Goal: Information Seeking & Learning: Check status

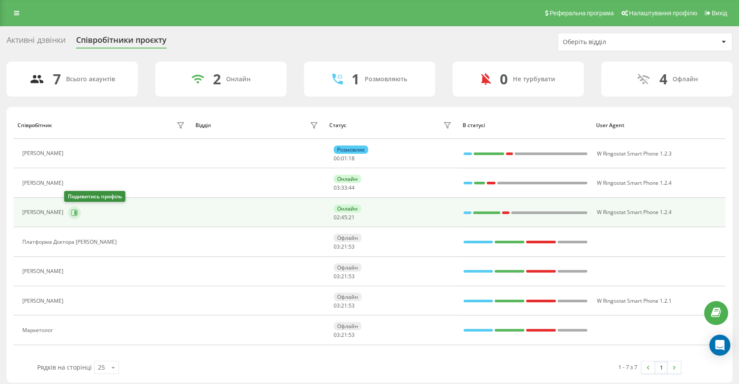
click at [72, 215] on icon at bounding box center [74, 212] width 7 height 7
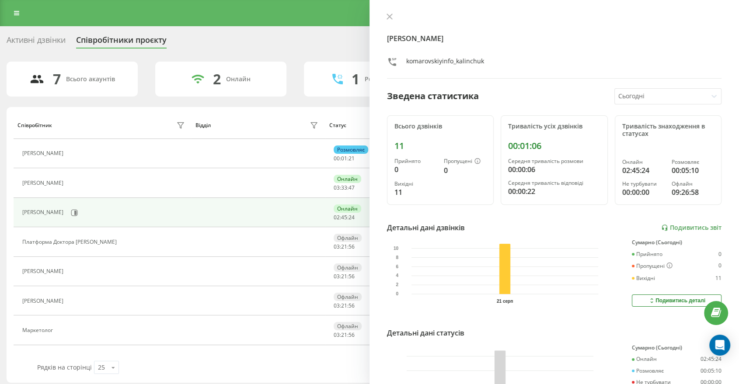
click at [391, 13] on div "Дар'я Калінчук komarovskiyinfo_kalinchuk Зведена статистика Сьогодні Всього дзв…" at bounding box center [553, 192] width 369 height 384
click at [383, 23] on div "Дар'я Калінчук komarovskiyinfo_kalinchuk Зведена статистика Сьогодні Всього дзв…" at bounding box center [553, 192] width 369 height 384
click at [387, 21] on button at bounding box center [389, 17] width 11 height 8
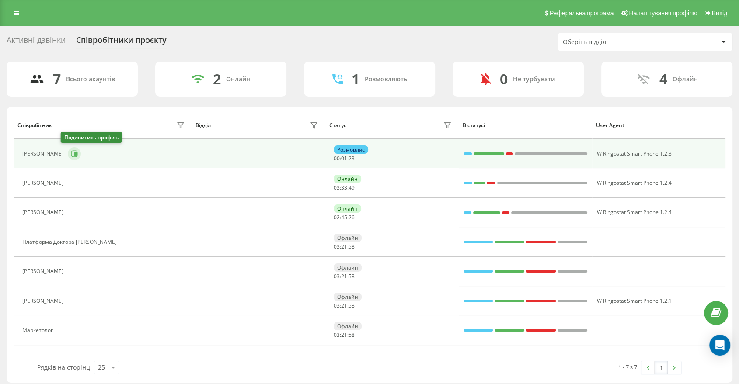
click at [71, 153] on icon at bounding box center [74, 153] width 7 height 7
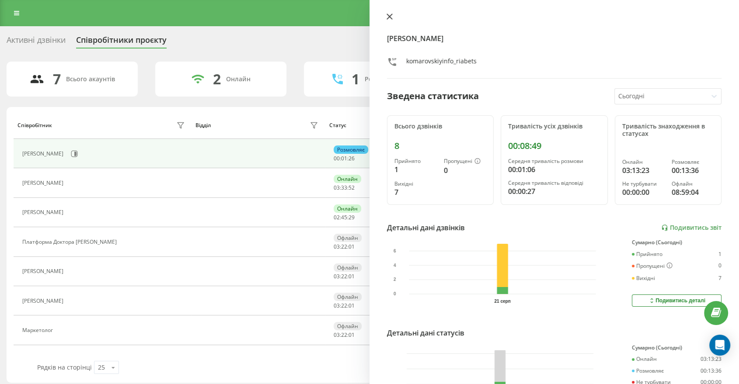
click at [392, 15] on icon at bounding box center [390, 17] width 6 height 6
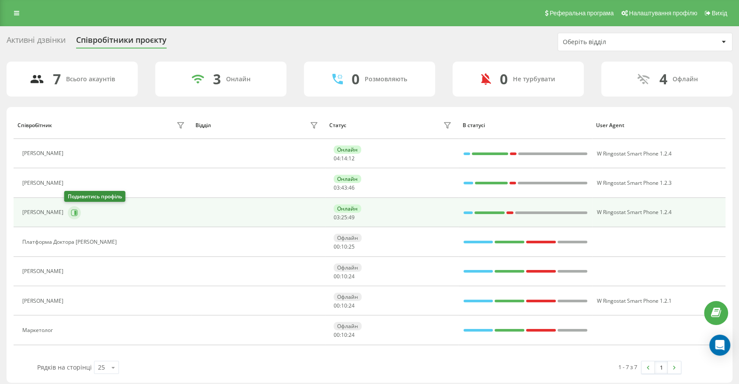
click at [74, 213] on icon at bounding box center [75, 212] width 2 height 4
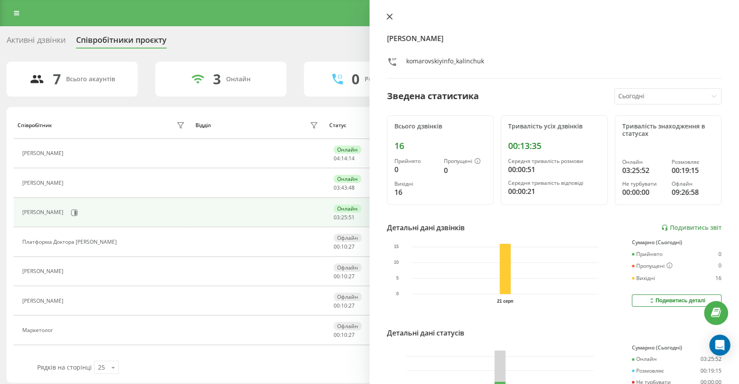
click at [391, 17] on icon at bounding box center [390, 17] width 6 height 6
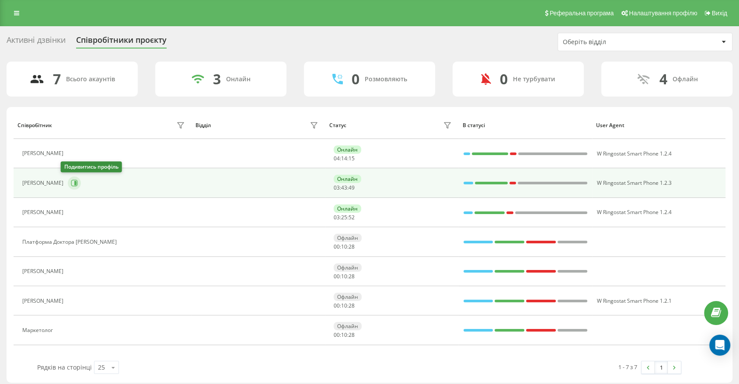
click at [74, 181] on icon at bounding box center [75, 183] width 2 height 4
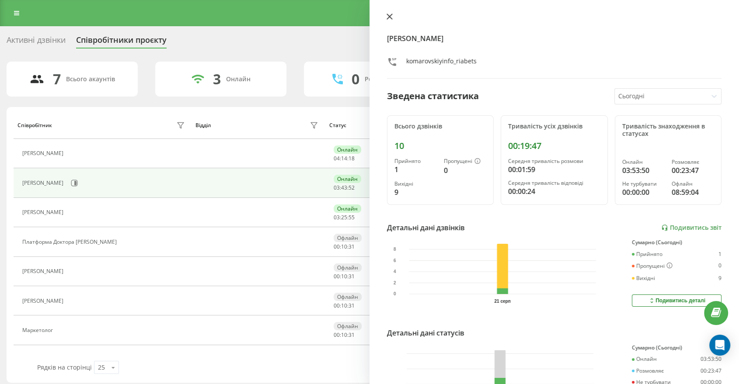
click at [392, 15] on div at bounding box center [554, 17] width 334 height 9
click at [387, 17] on icon at bounding box center [390, 17] width 6 height 6
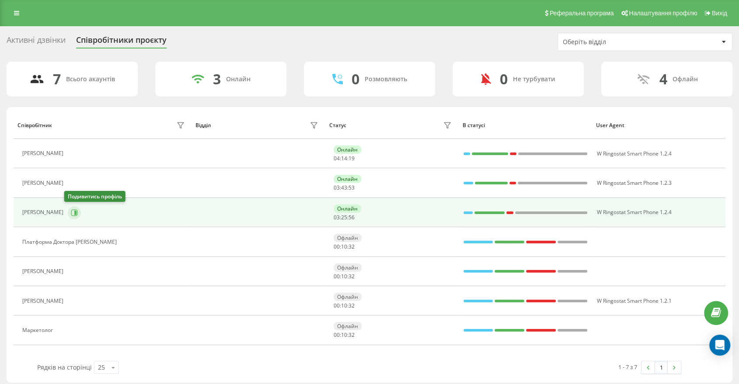
click at [73, 215] on icon at bounding box center [74, 212] width 7 height 7
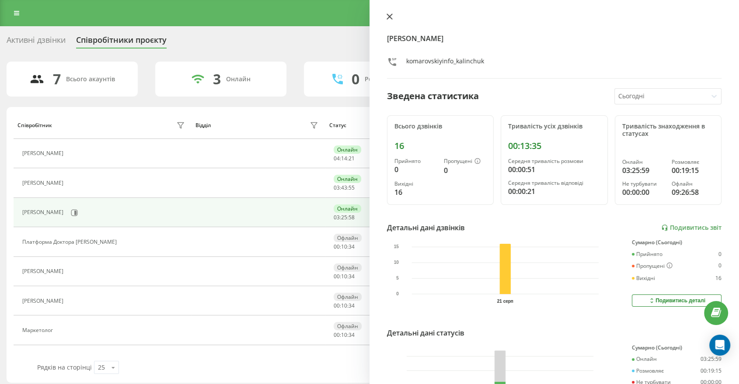
click at [390, 17] on icon at bounding box center [389, 16] width 5 height 5
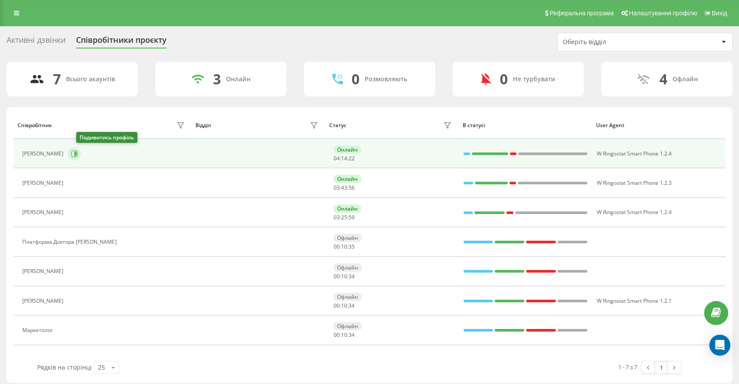
click at [78, 155] on icon at bounding box center [74, 153] width 7 height 7
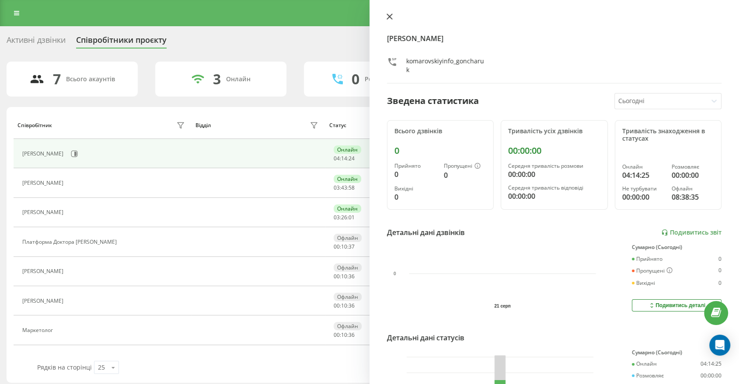
click at [385, 16] on button at bounding box center [389, 17] width 11 height 8
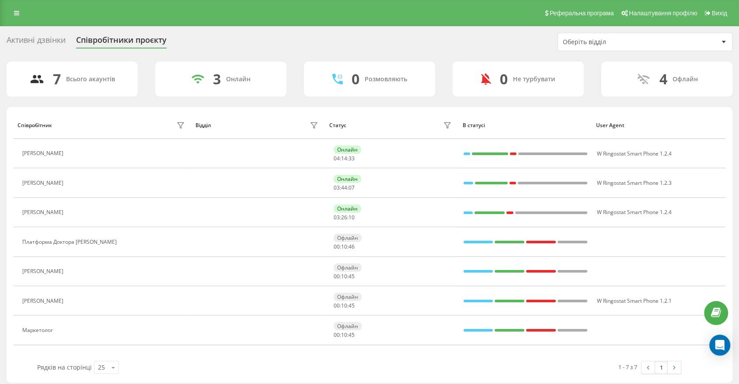
click at [471, 51] on div "Активні дзвінки Співробітники проєкту Оберіть відділ 7 Всього акаунтів 3 Онлайн…" at bounding box center [370, 208] width 726 height 350
click at [45, 41] on div "Активні дзвінки" at bounding box center [36, 42] width 59 height 14
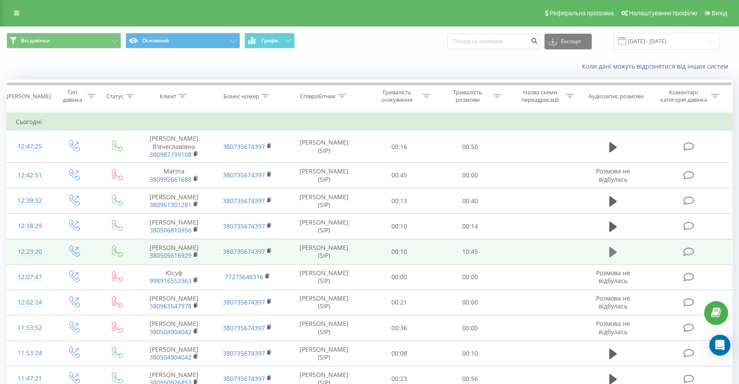
click at [613, 258] on icon at bounding box center [613, 252] width 8 height 10
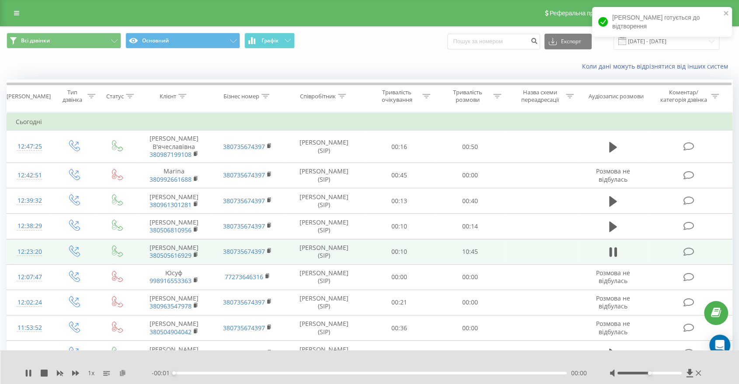
click at [122, 373] on icon at bounding box center [122, 373] width 7 height 6
click at [30, 373] on icon at bounding box center [30, 373] width 2 height 7
click at [728, 11] on icon "close" at bounding box center [726, 13] width 6 height 7
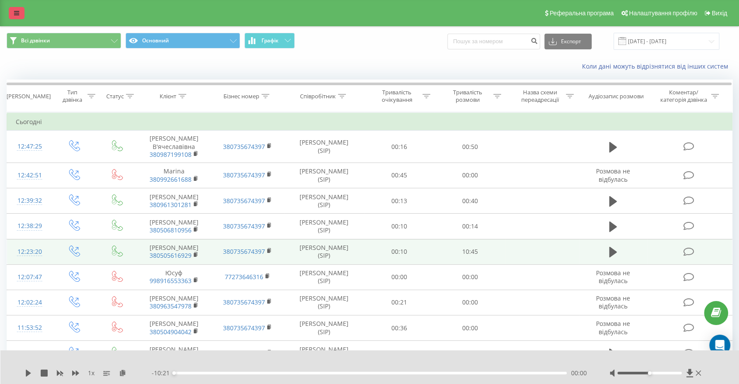
click at [23, 16] on link at bounding box center [17, 13] width 16 height 12
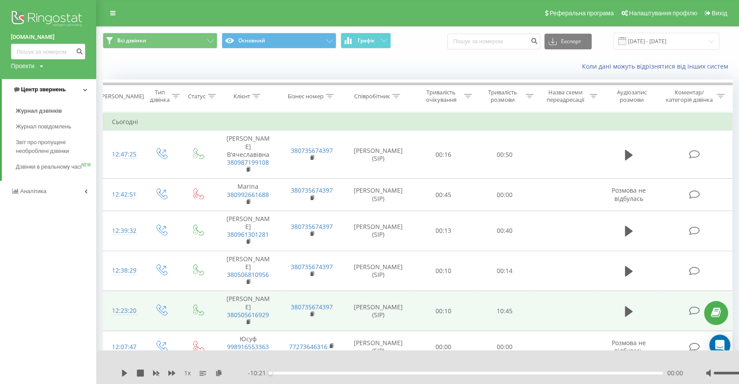
click at [48, 89] on span "Центр звернень" at bounding box center [43, 89] width 45 height 7
click at [48, 90] on span "Центр звернень" at bounding box center [41, 89] width 45 height 7
click at [36, 127] on span "Журнал повідомлень" at bounding box center [46, 126] width 60 height 9
click at [36, 108] on span "Журнал дзвінків" at bounding box center [39, 111] width 46 height 9
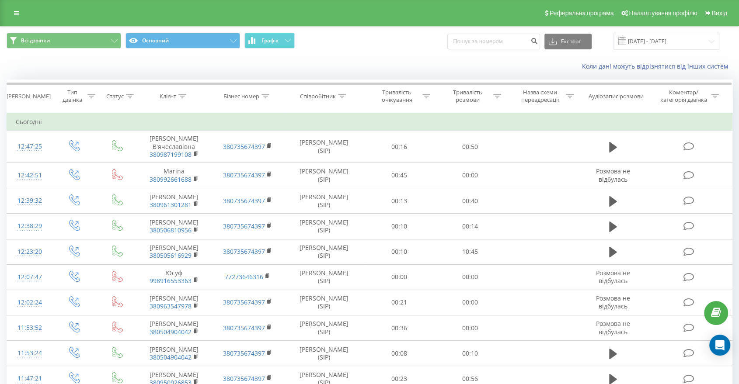
click at [16, 24] on div "Реферальна програма Налаштування профілю Вихід" at bounding box center [369, 13] width 739 height 26
click at [17, 17] on link at bounding box center [17, 13] width 16 height 12
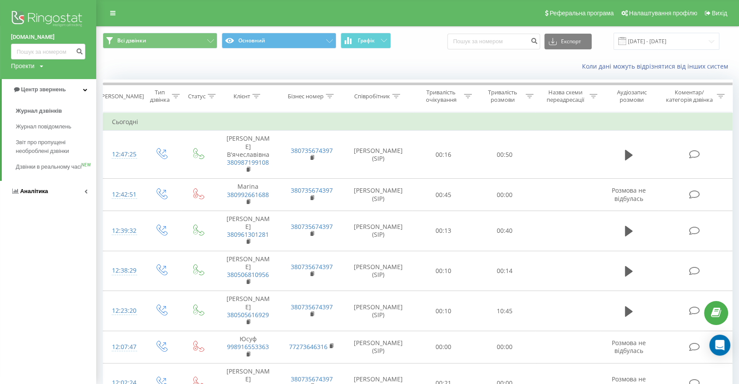
click at [51, 194] on link "Аналiтика" at bounding box center [48, 191] width 96 height 21
click at [49, 137] on span "Співробітники у реальному часі" at bounding box center [49, 136] width 66 height 17
